Goal: Navigation & Orientation: Find specific page/section

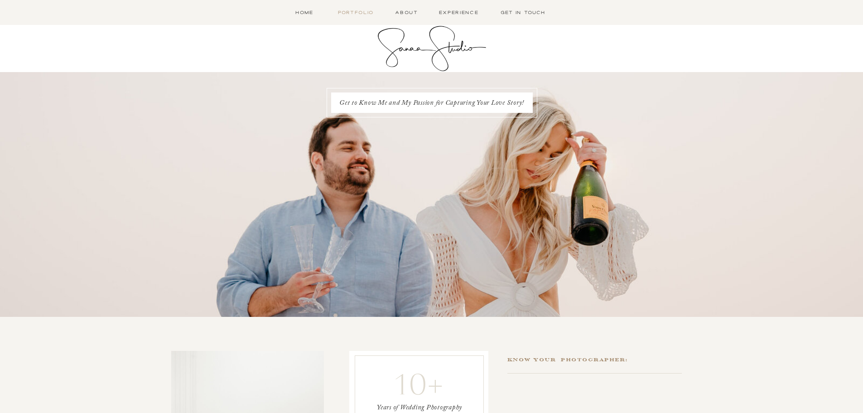
click at [366, 15] on nav "Portfolio" at bounding box center [356, 13] width 40 height 8
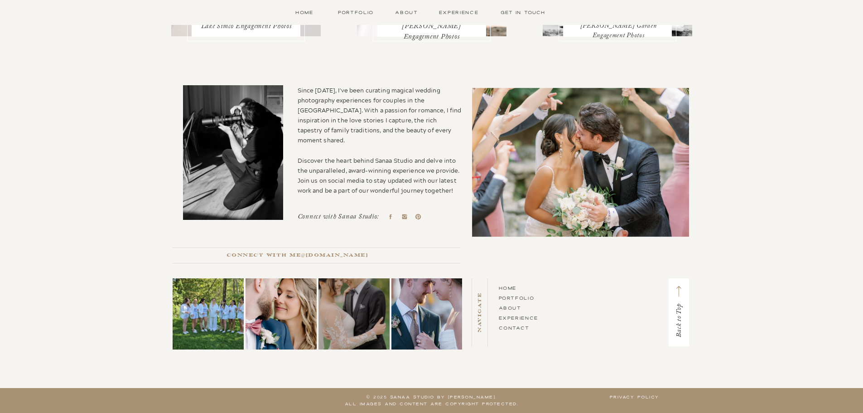
scroll to position [575, 0]
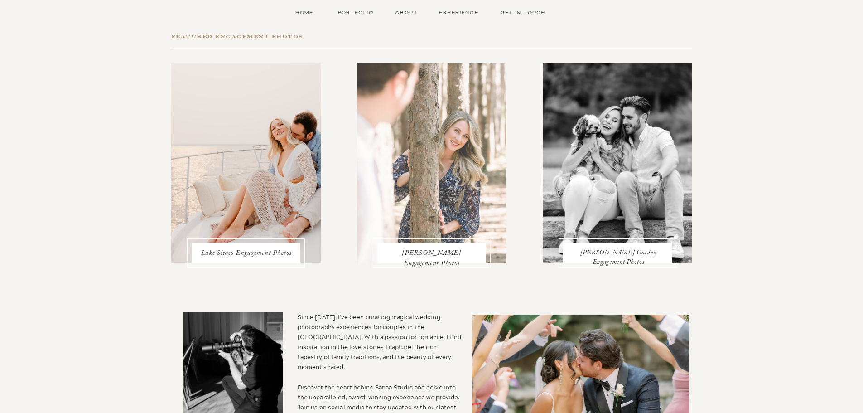
click at [482, 171] on div at bounding box center [431, 162] width 149 height 199
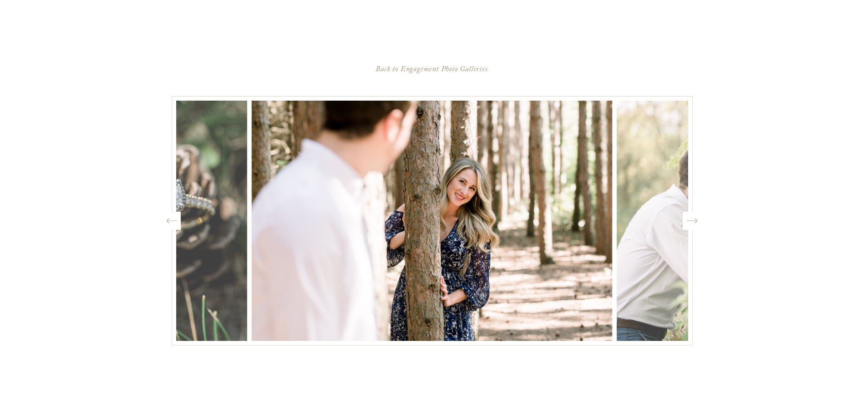
click at [686, 221] on icon "Created by potrace 1.15, written by [PERSON_NAME] [DATE]-[DATE]" at bounding box center [691, 221] width 11 height 14
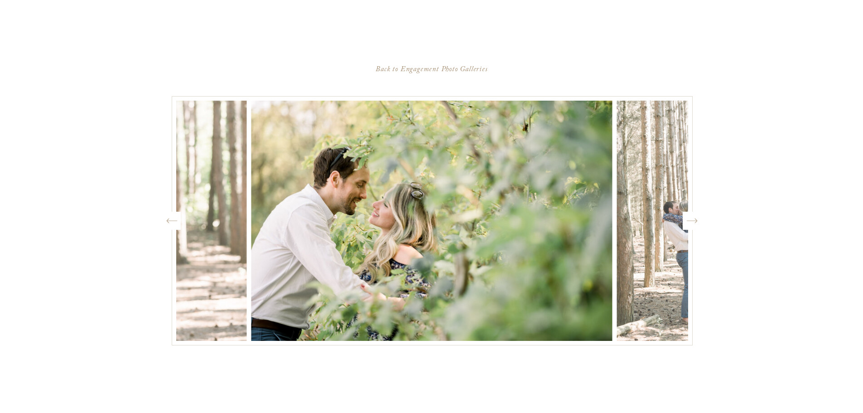
scroll to position [620, 0]
click at [691, 217] on icon "Created by potrace 1.15, written by [PERSON_NAME] [DATE]-[DATE]" at bounding box center [691, 221] width 11 height 14
